Goal: Transaction & Acquisition: Purchase product/service

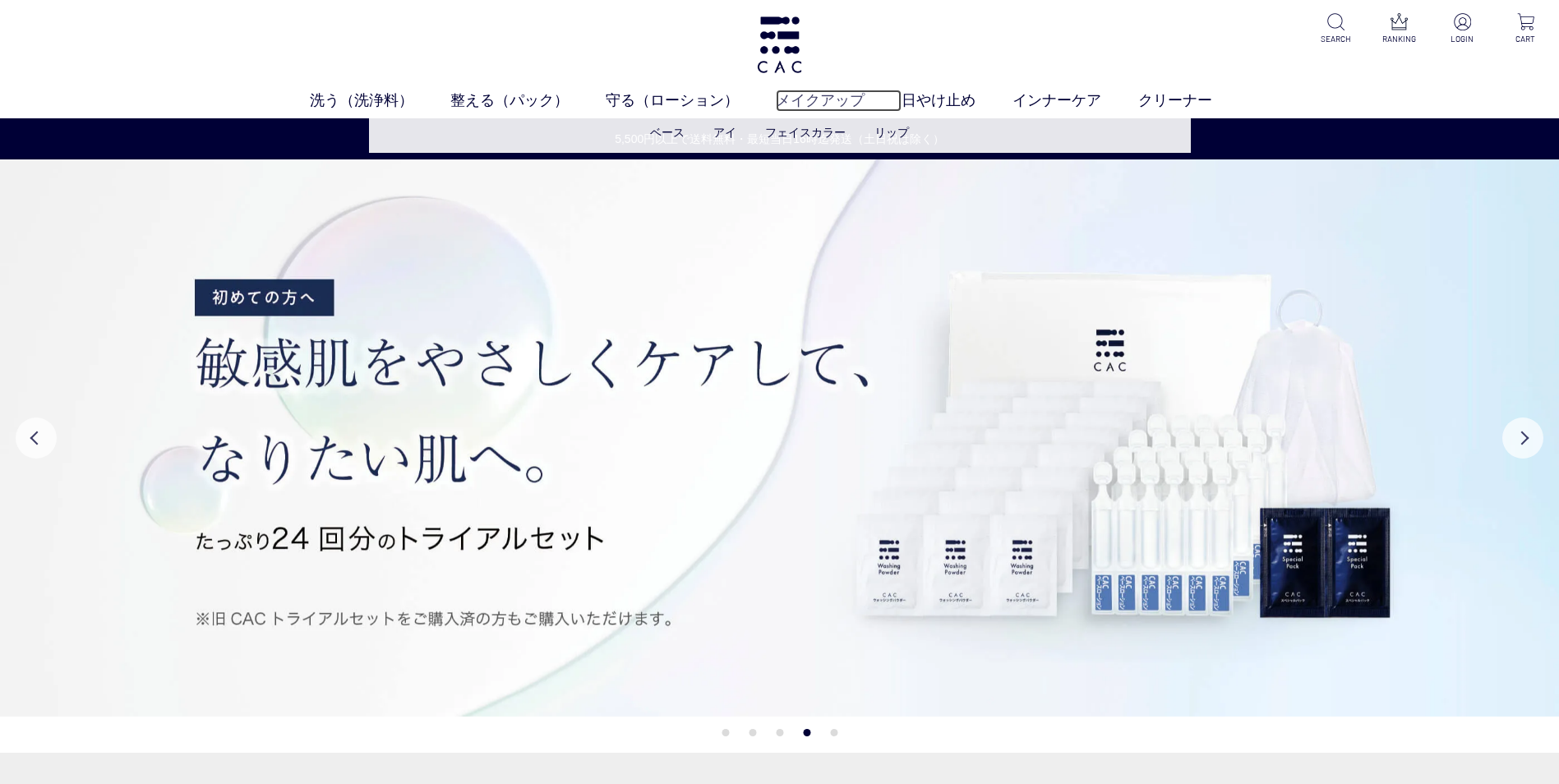
click at [812, 99] on link "メイクアップ" at bounding box center [838, 100] width 126 height 22
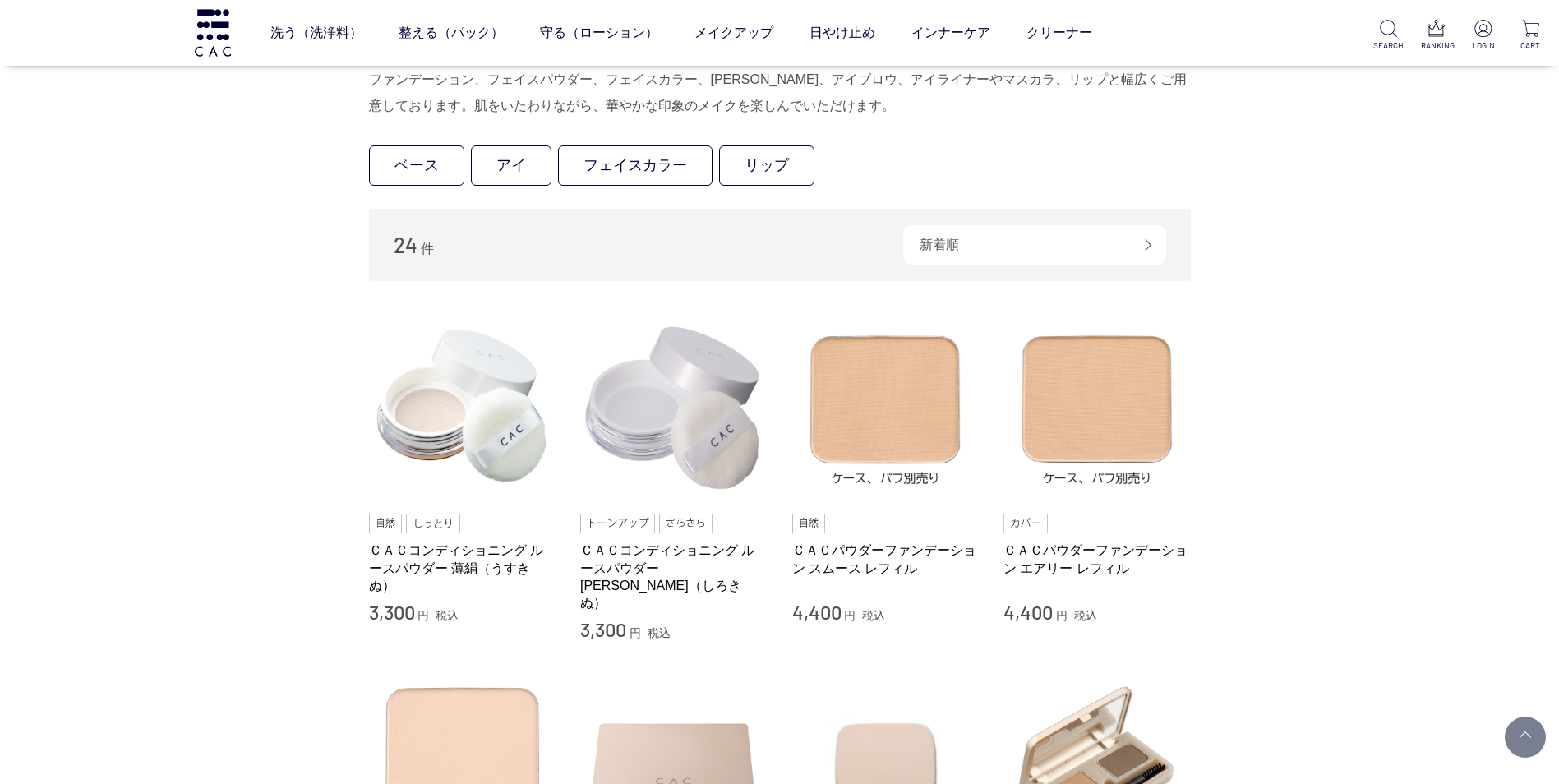
scroll to position [82, 0]
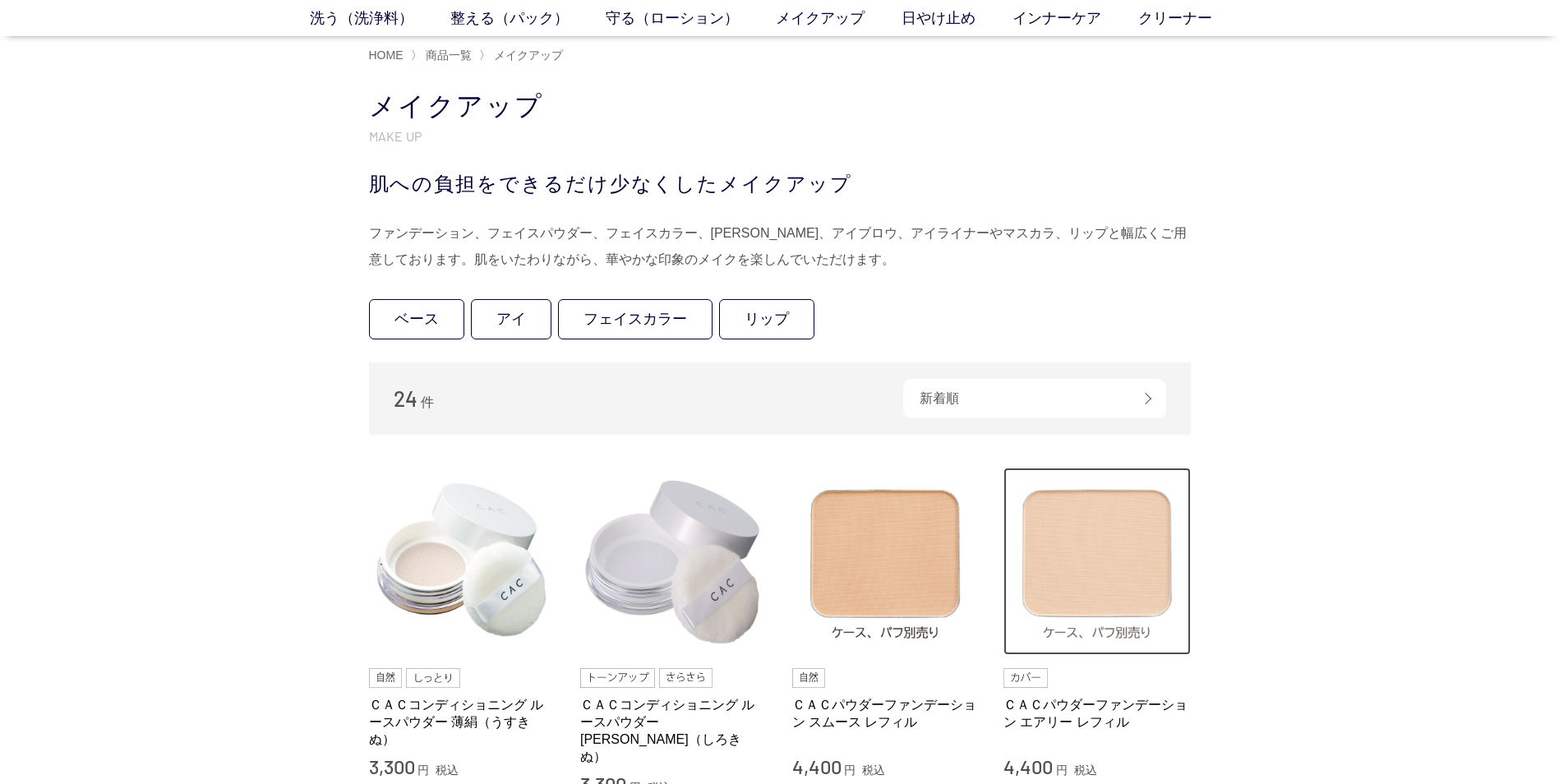
click at [1127, 543] on img at bounding box center [1098, 561] width 188 height 188
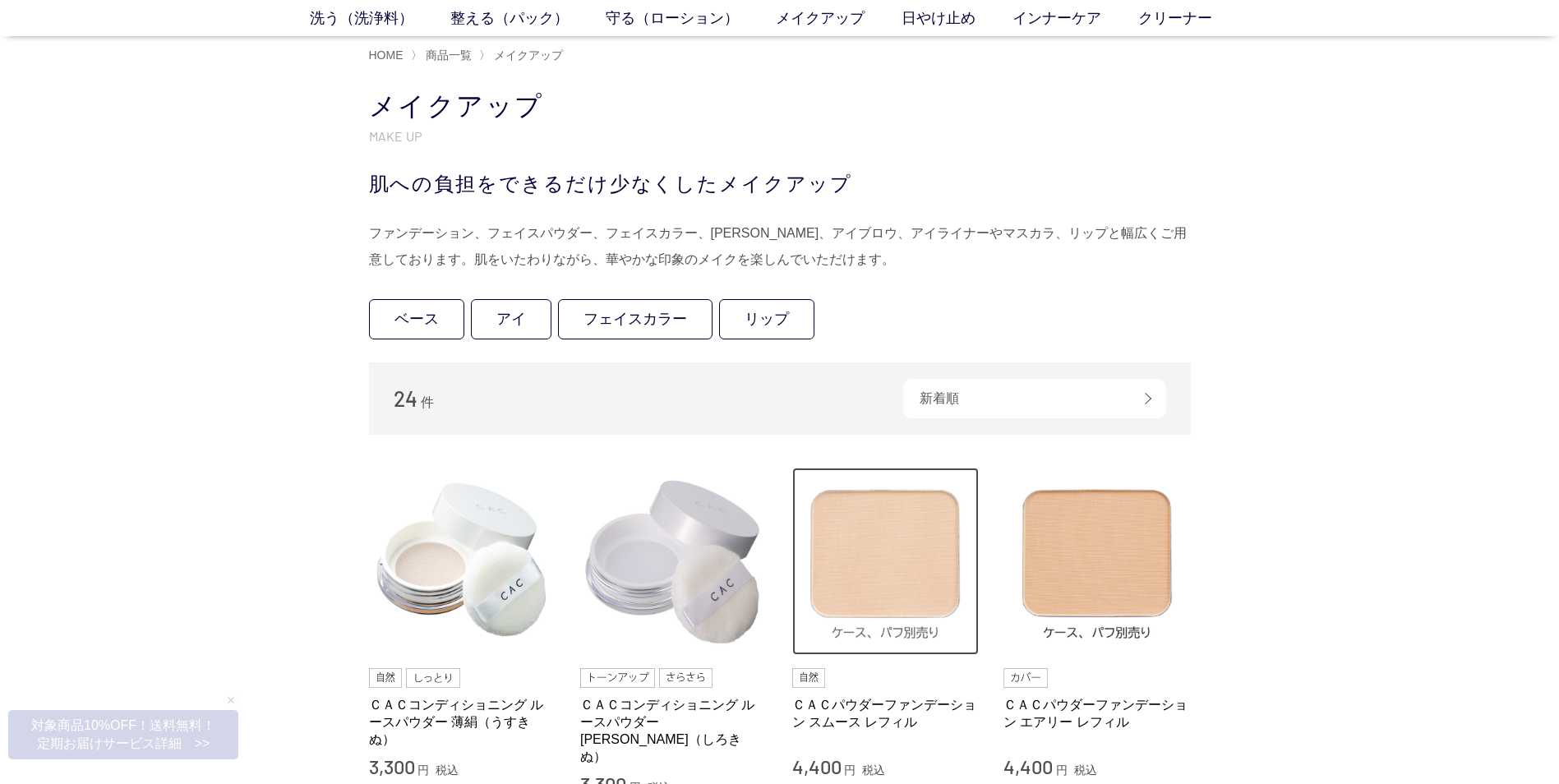
click at [895, 563] on img at bounding box center [886, 561] width 188 height 188
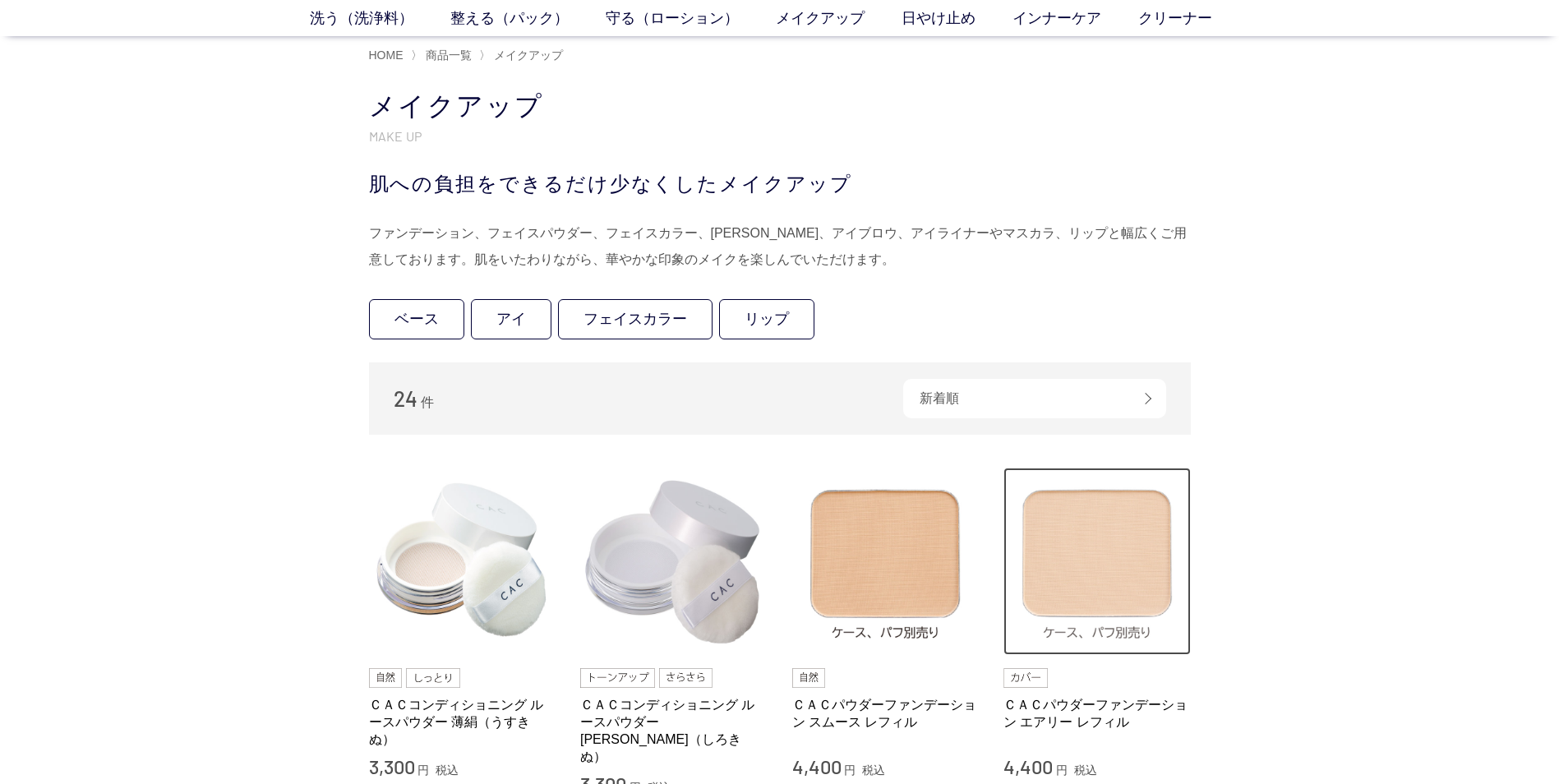
click at [1120, 584] on img at bounding box center [1098, 561] width 188 height 188
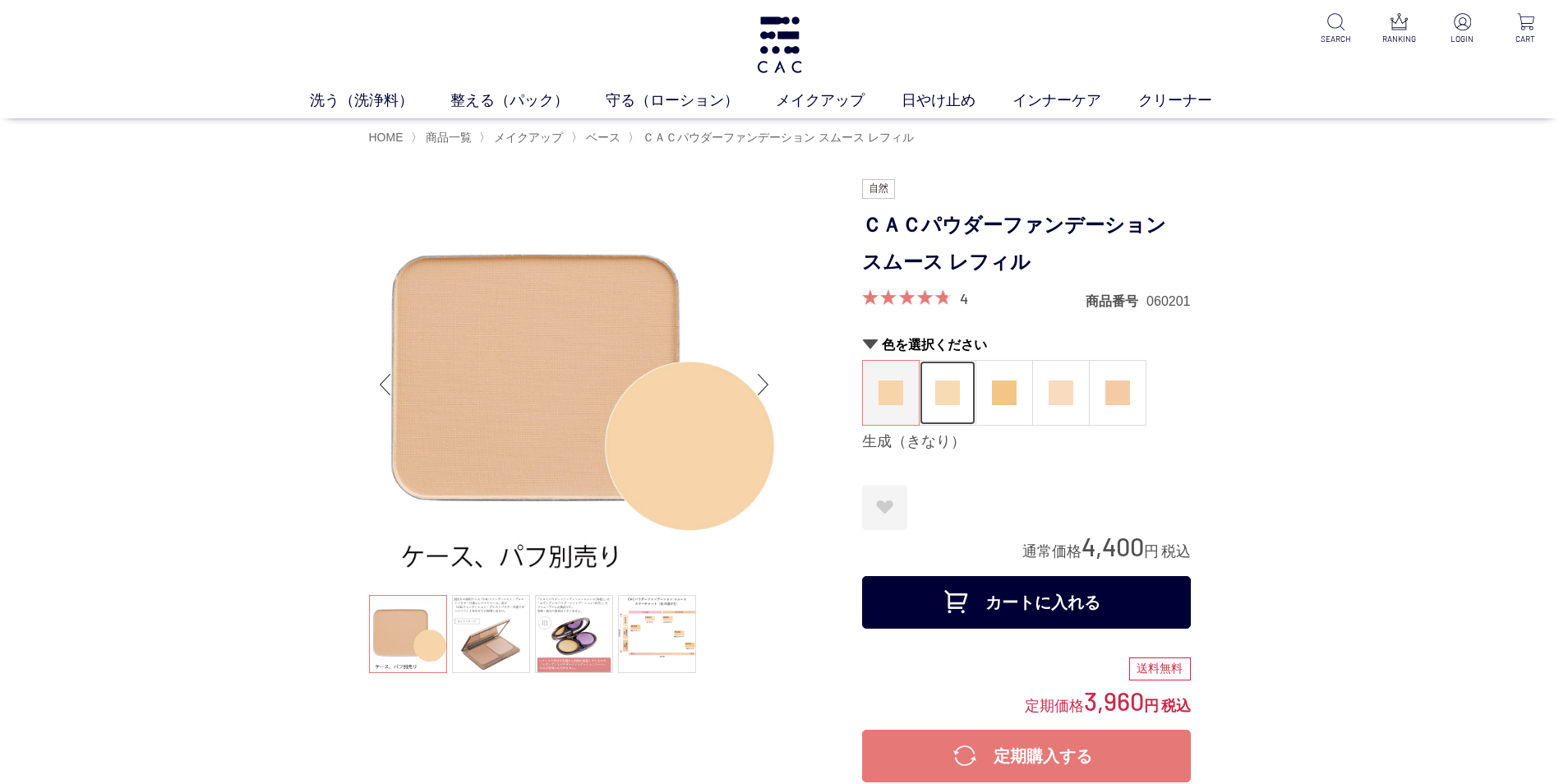
click at [937, 396] on img at bounding box center [947, 393] width 25 height 25
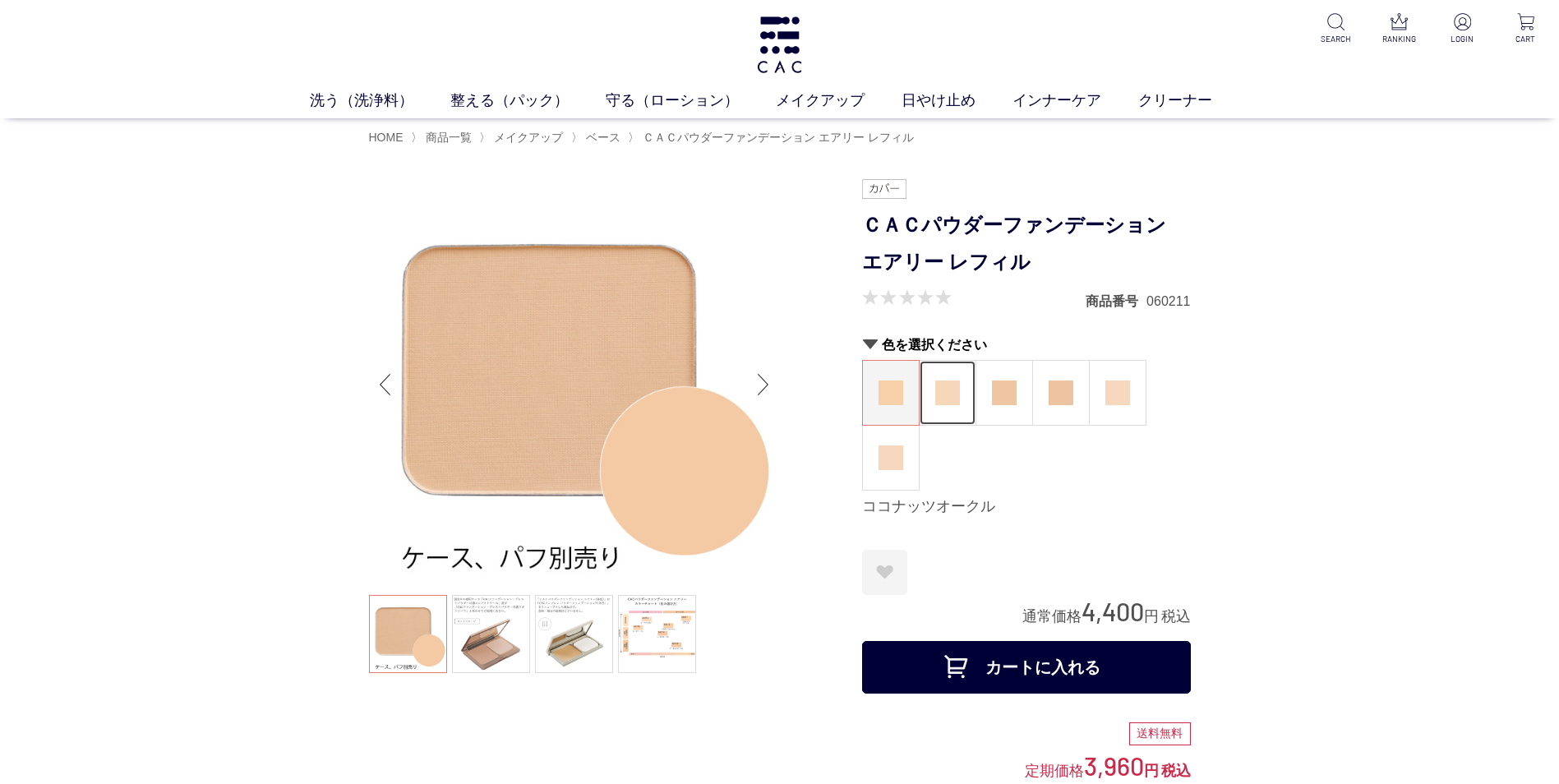
click at [943, 388] on img at bounding box center [947, 393] width 25 height 25
